Goal: Information Seeking & Learning: Learn about a topic

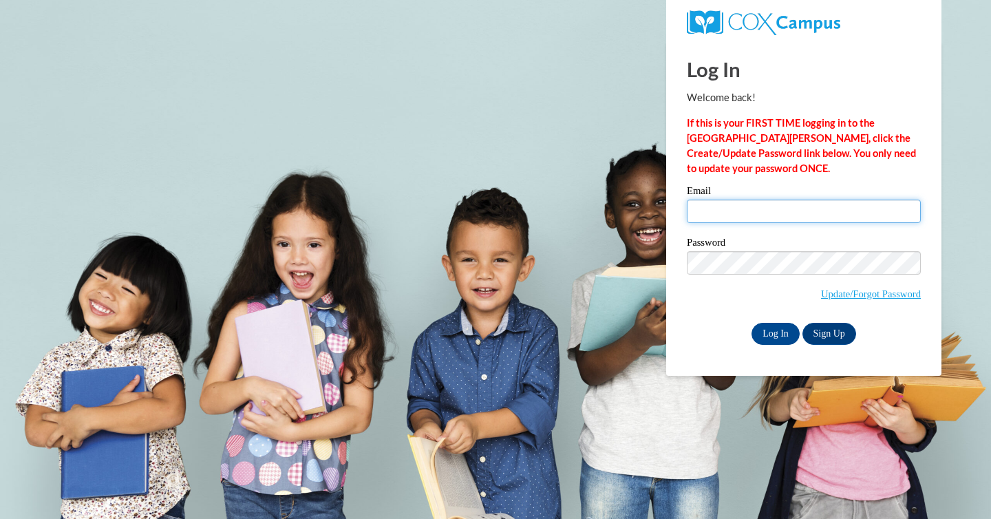
click at [777, 210] on input "Email" at bounding box center [804, 211] width 234 height 23
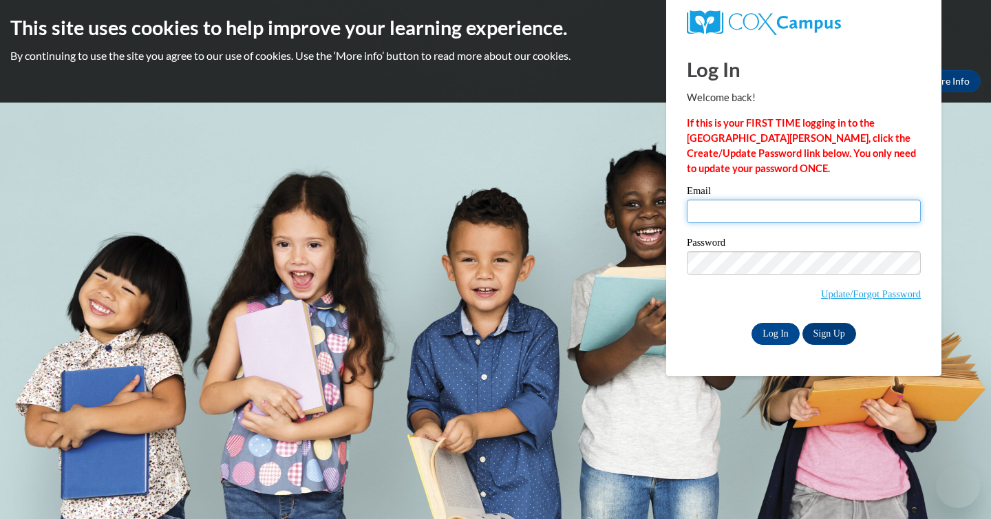
type input "tina.buelow@franklin.k12.wi.us"
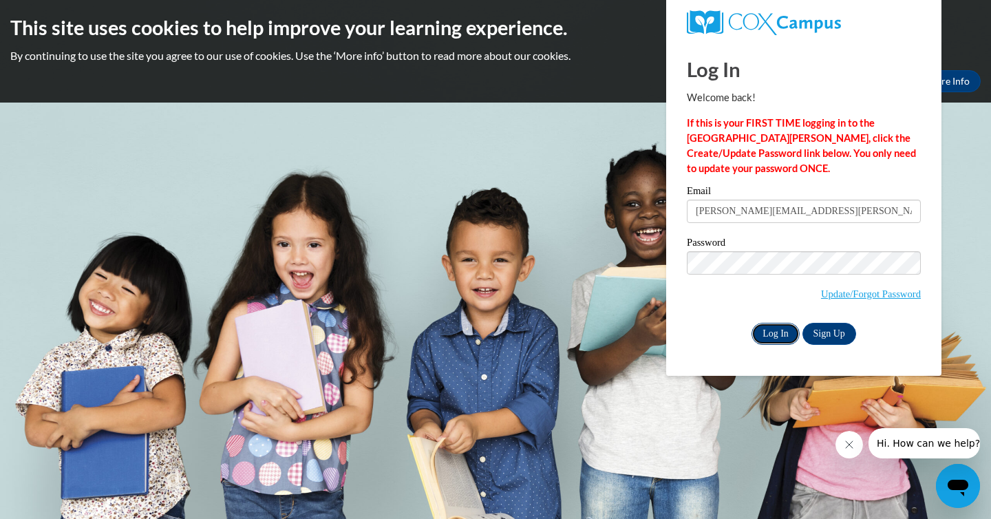
click at [768, 326] on input "Log In" at bounding box center [776, 334] width 48 height 22
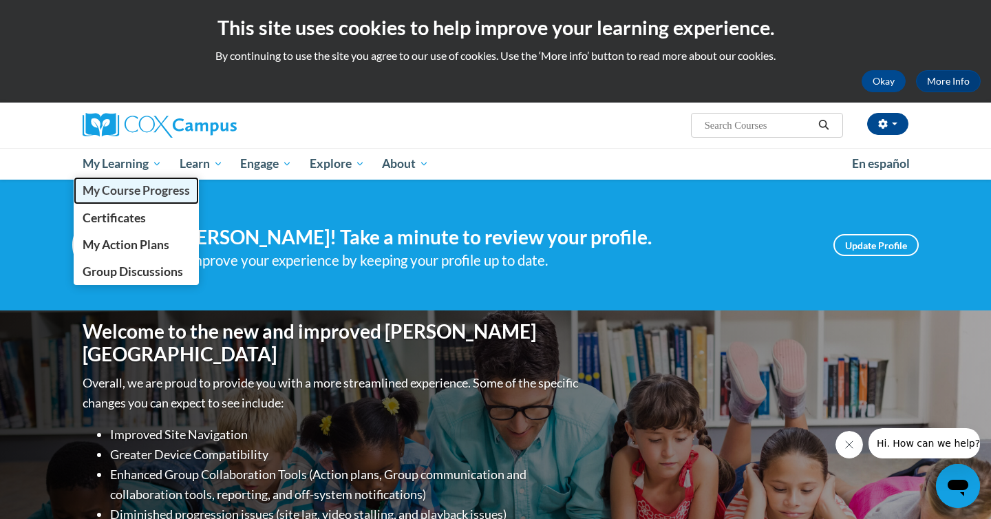
click at [138, 187] on span "My Course Progress" at bounding box center [136, 190] width 107 height 14
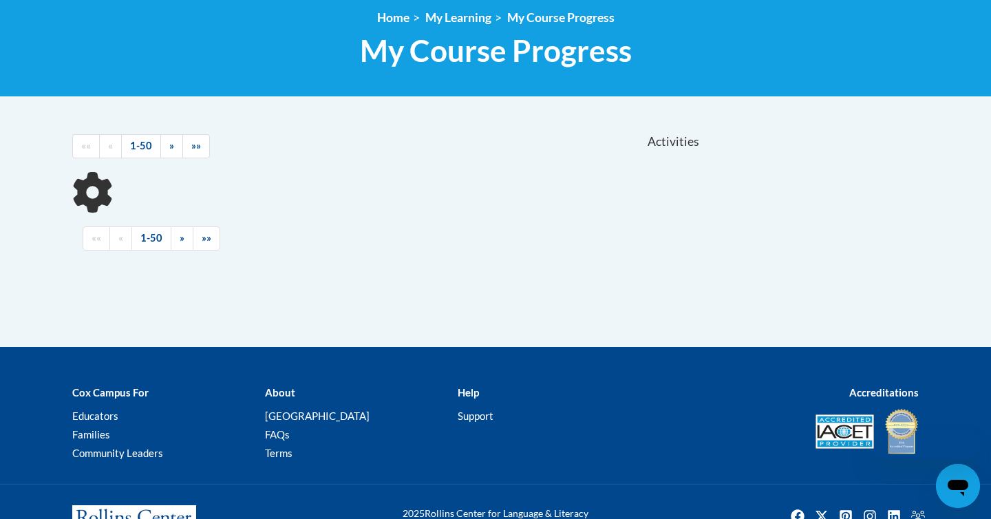
scroll to position [195, 0]
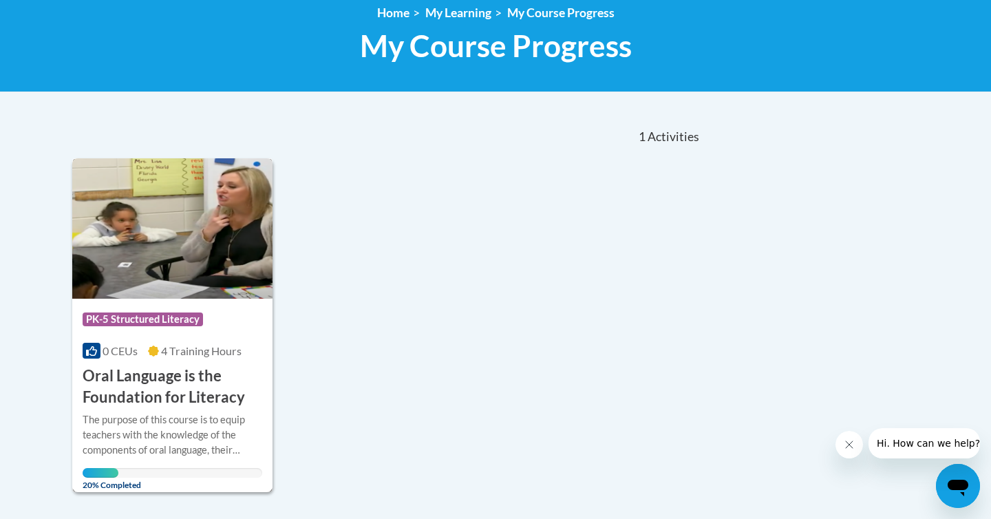
click at [182, 390] on h3 "Oral Language is the Foundation for Literacy" at bounding box center [173, 387] width 180 height 43
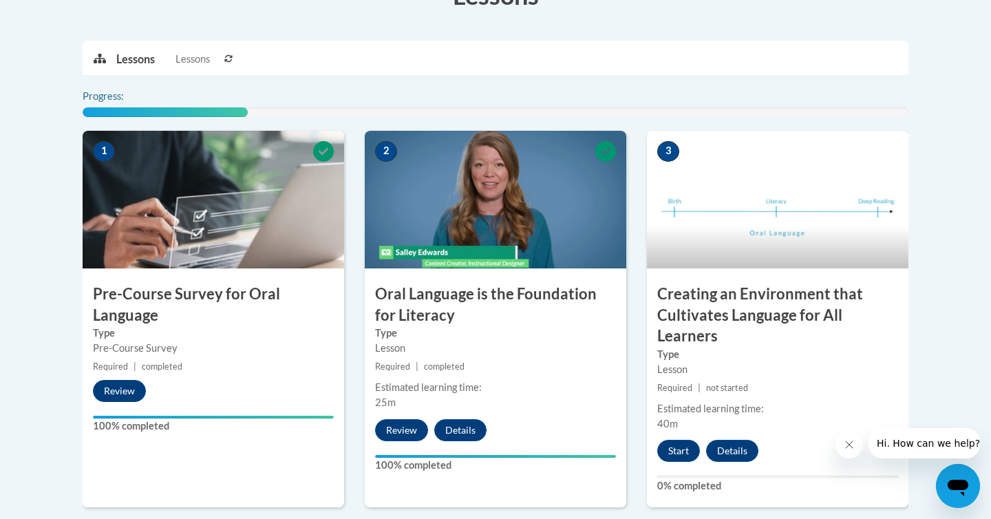
scroll to position [416, 0]
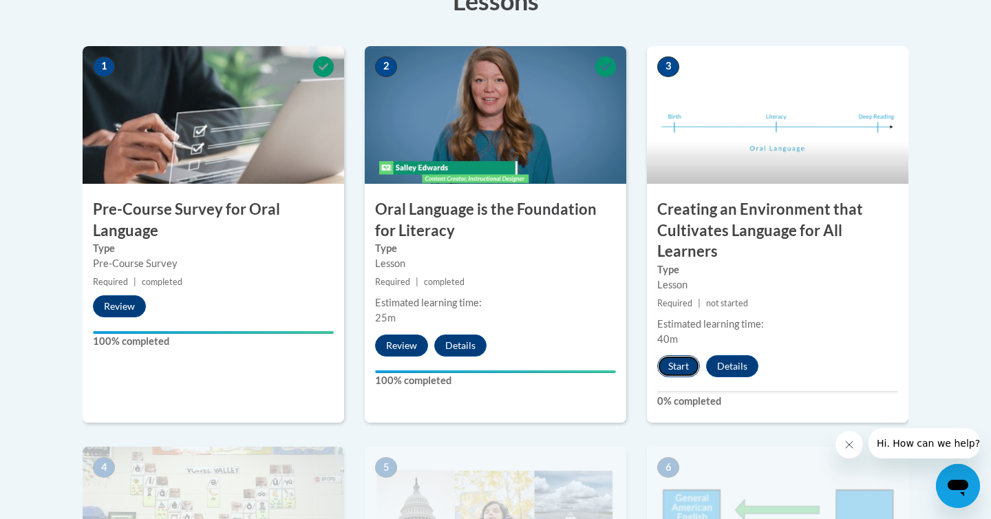
click at [675, 361] on button "Start" at bounding box center [678, 366] width 43 height 22
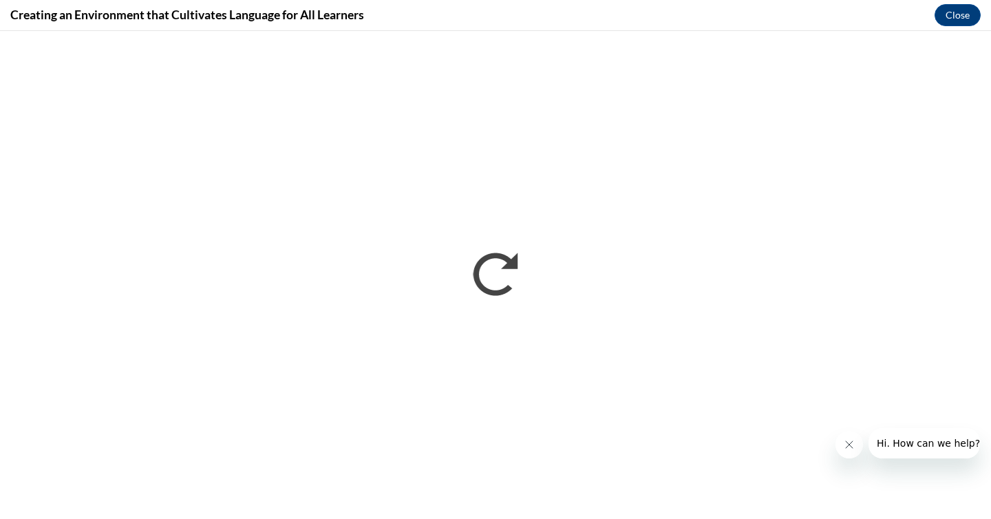
scroll to position [0, 0]
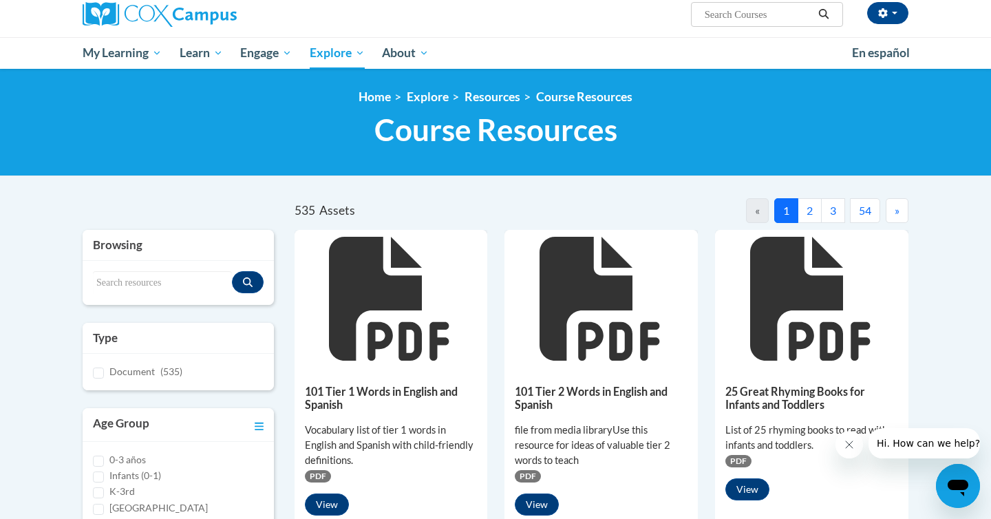
scroll to position [110, 0]
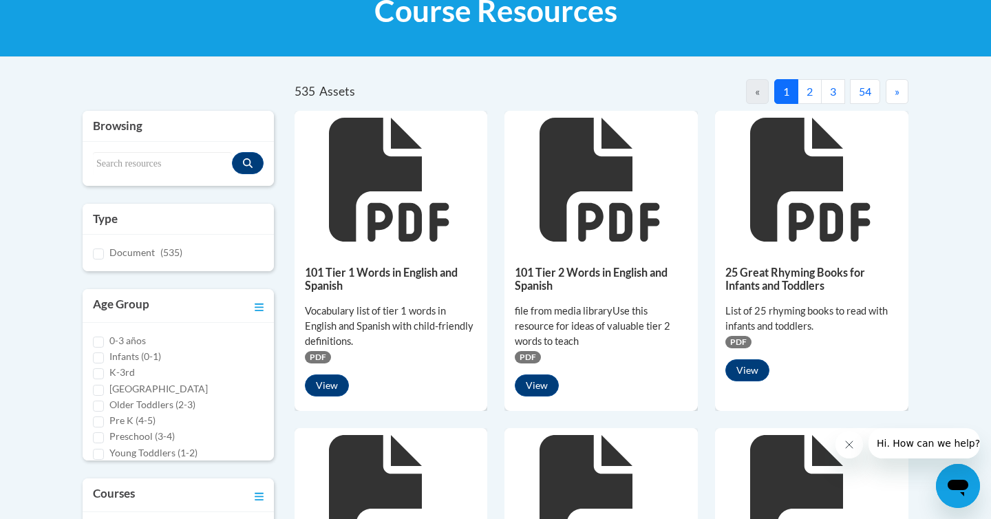
scroll to position [301, 0]
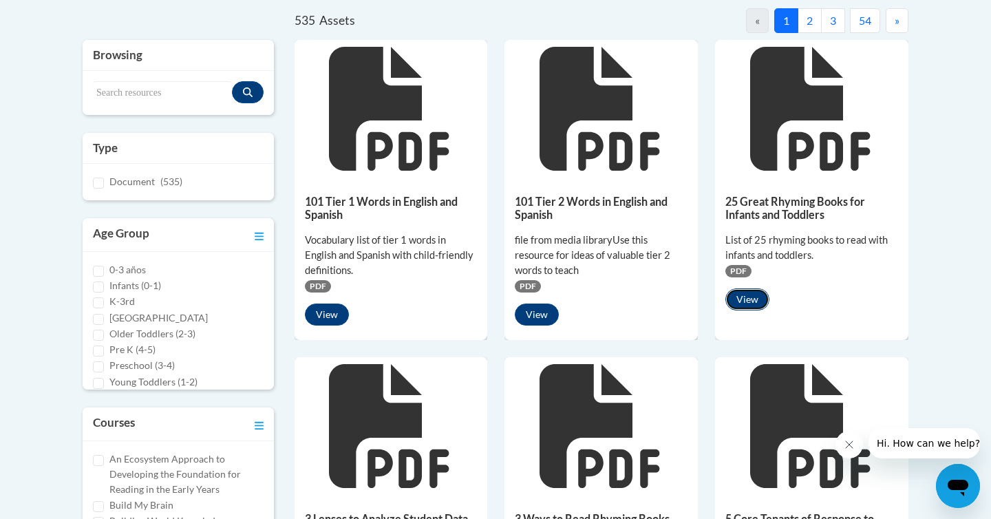
click at [746, 293] on button "View" at bounding box center [748, 299] width 44 height 22
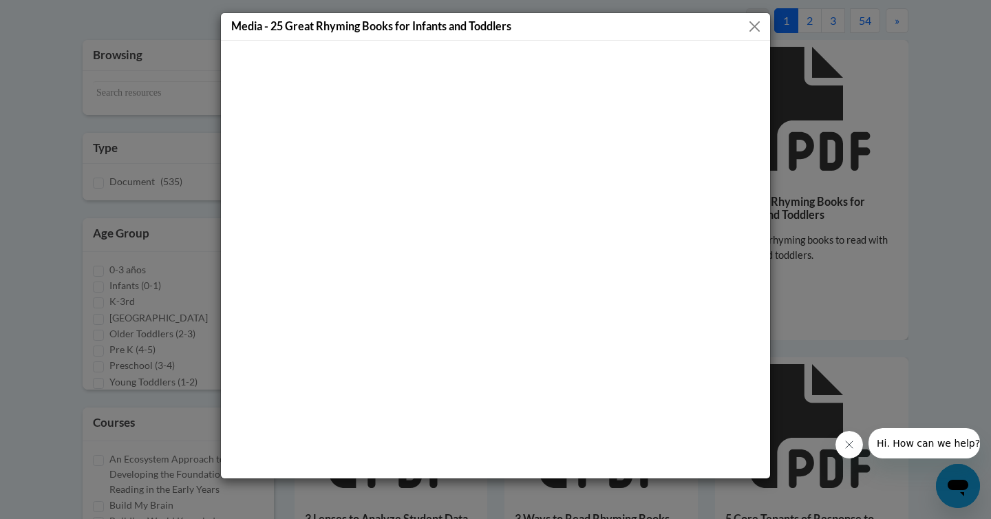
click at [938, 120] on div "Media - 25 Great Rhyming Books for Infants and Toddlers" at bounding box center [495, 259] width 991 height 519
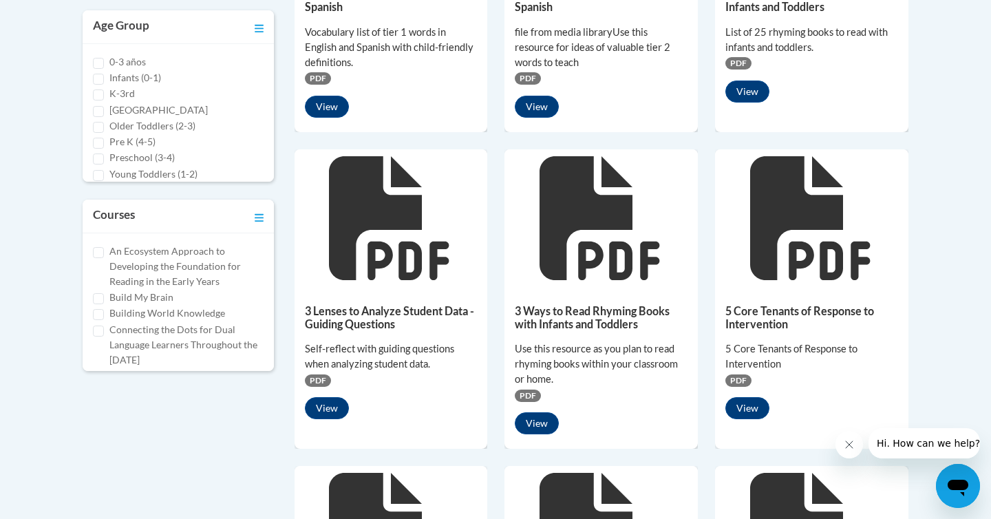
scroll to position [530, 0]
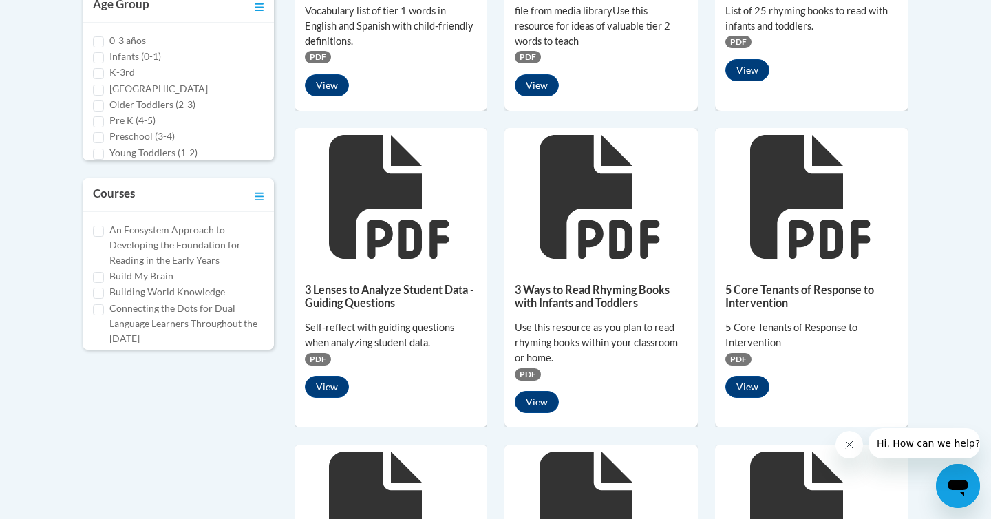
click at [558, 293] on h5 "3 Ways to Read Rhyming Books with Infants and Toddlers" at bounding box center [601, 296] width 173 height 27
click at [526, 399] on button "View" at bounding box center [537, 402] width 44 height 22
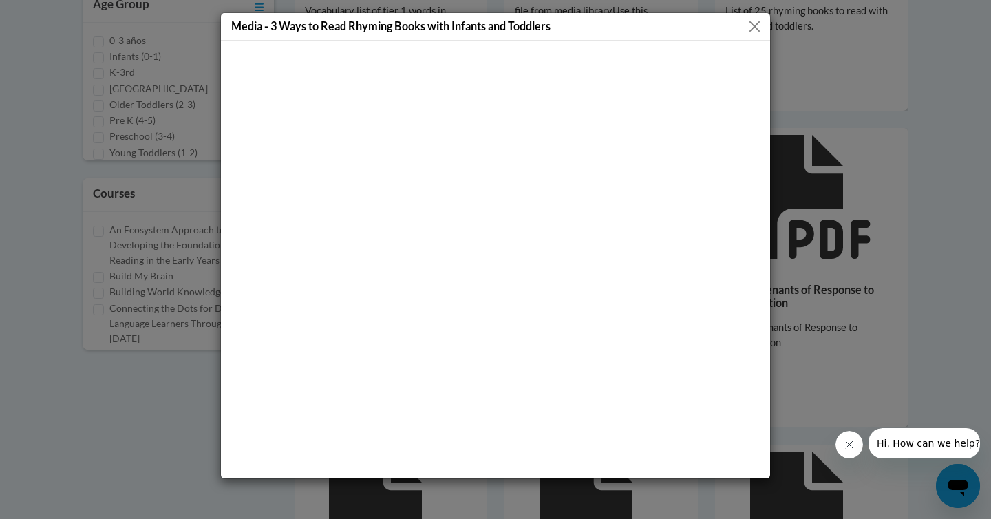
click at [756, 28] on button "Close" at bounding box center [754, 26] width 17 height 17
